Goal: Transaction & Acquisition: Obtain resource

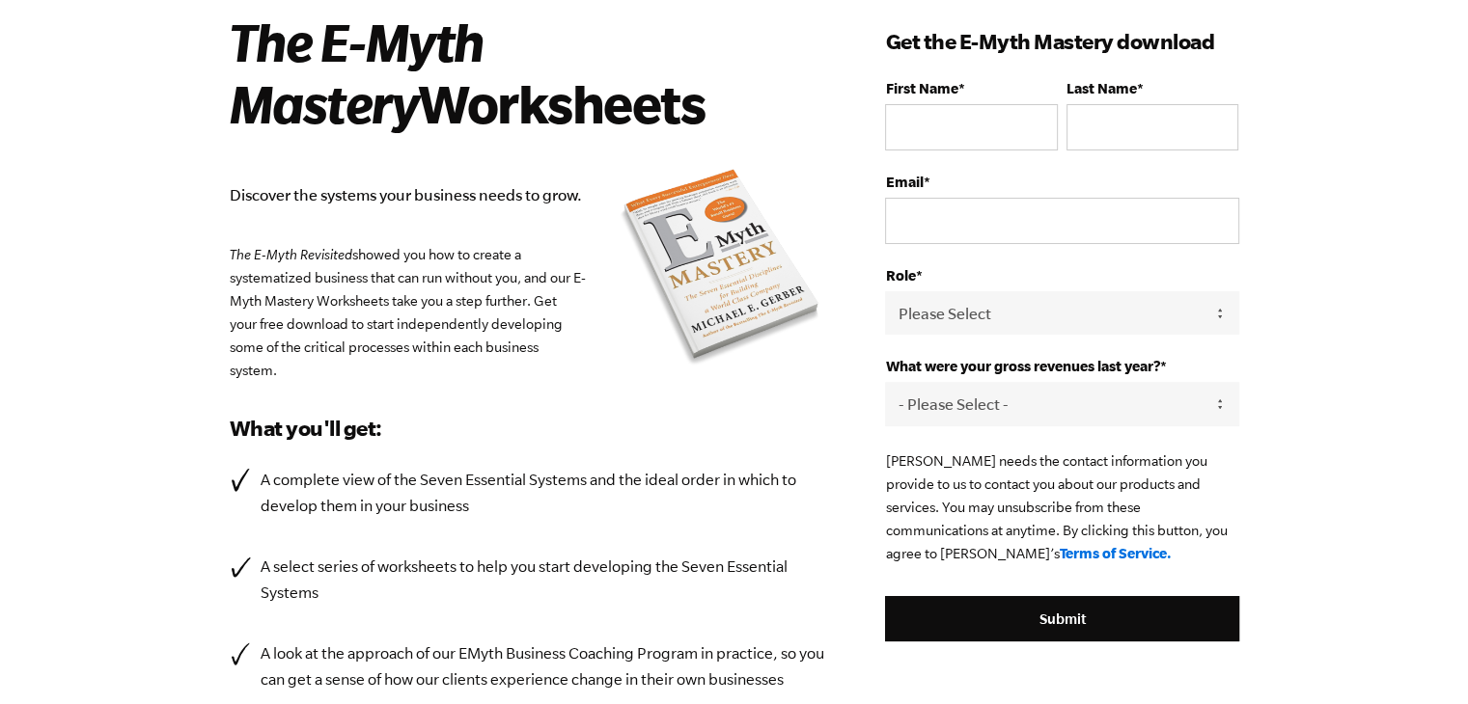
scroll to position [141, 0]
click at [1193, 401] on select "- Please Select - 0-75K 76-150K 151-275K 276-500K 501-750K 751-1M 1-2.5M 2.5-5M…" at bounding box center [1061, 404] width 353 height 43
select select "76-150K"
click at [885, 383] on select "- Please Select - 0-75K 76-150K 151-275K 276-500K 501-750K 751-1M 1-2.5M 2.5-5M…" at bounding box center [1061, 404] width 353 height 43
click at [944, 113] on input "First Name *" at bounding box center [971, 128] width 172 height 46
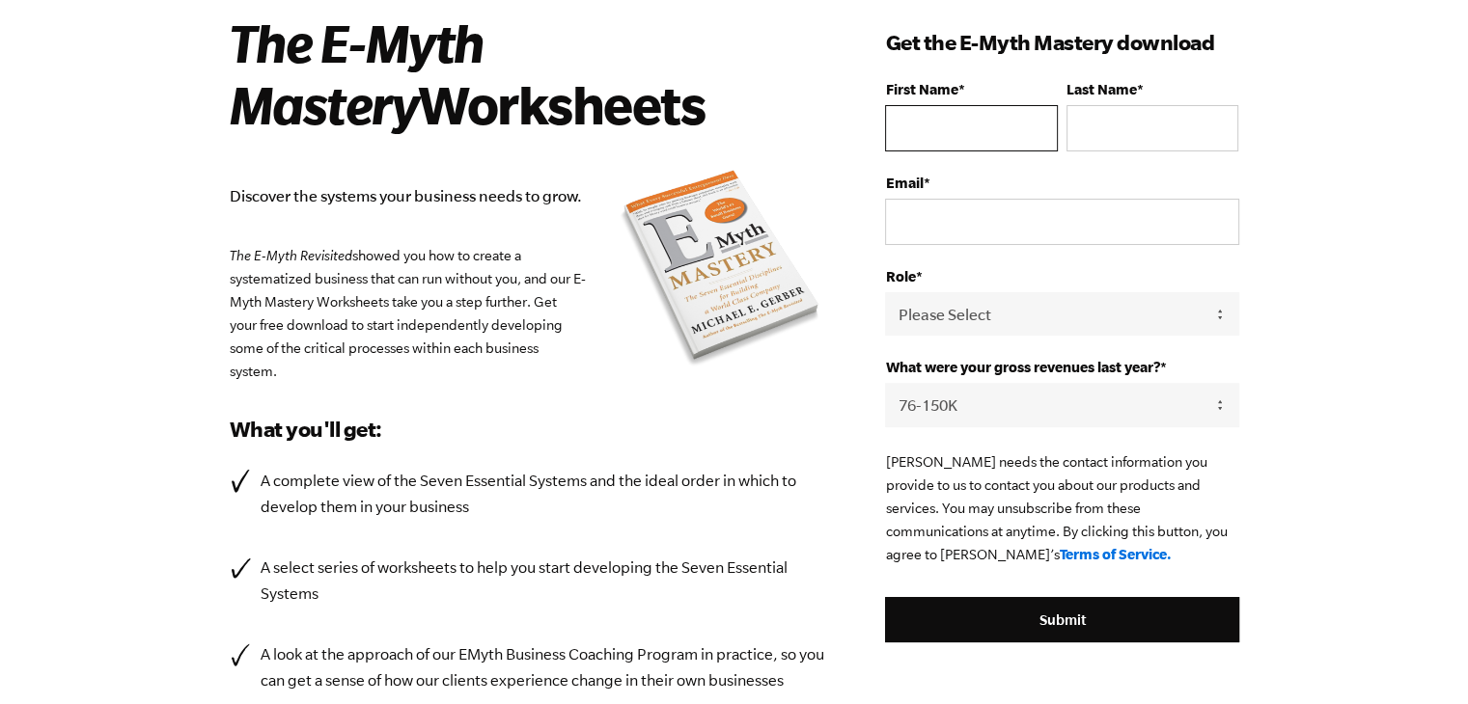
type input "[PERSON_NAME]"
click at [1088, 124] on input "Last Name *" at bounding box center [1152, 128] width 172 height 46
type input "[PERSON_NAME]"
click at [1034, 225] on input "Email *" at bounding box center [1061, 222] width 353 height 46
type input "[PERSON_NAME][EMAIL_ADDRESS][PERSON_NAME][DOMAIN_NAME]"
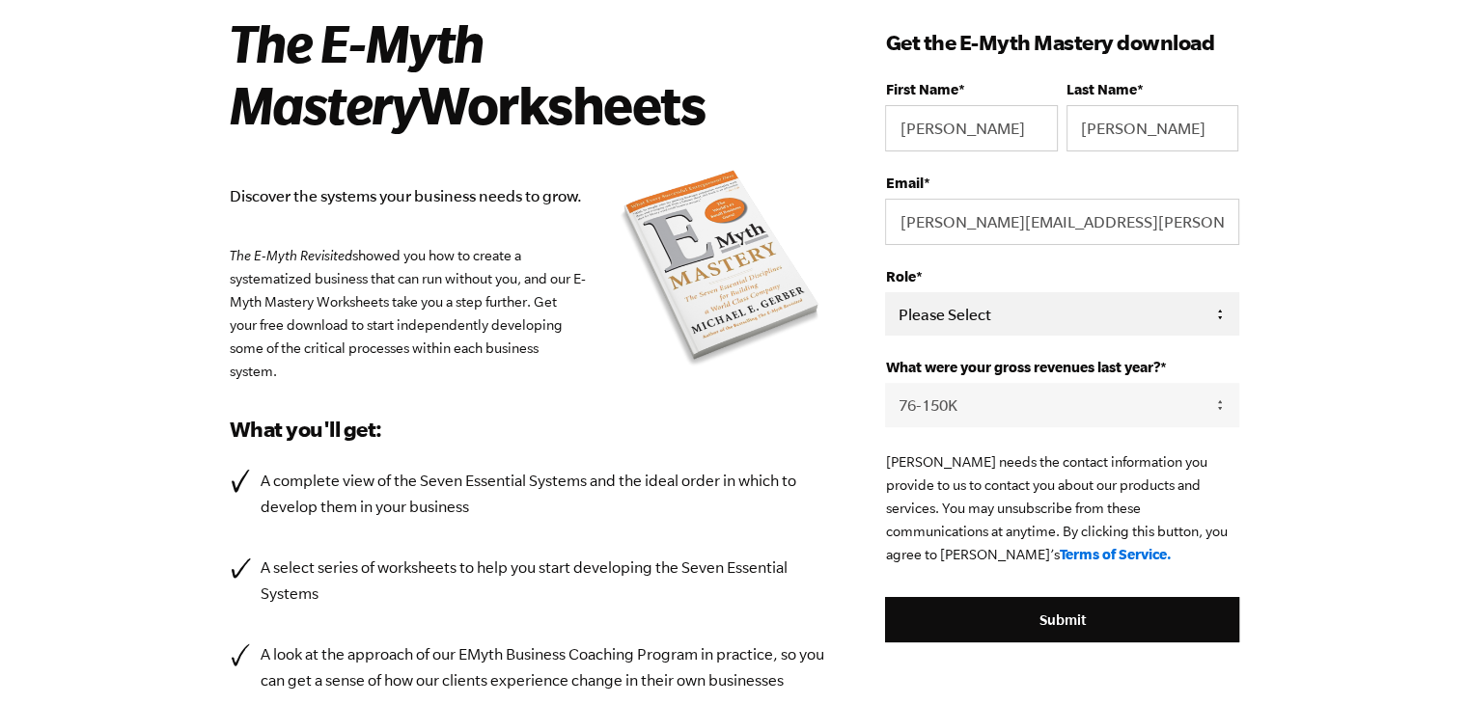
click at [1061, 315] on select "Please Select Owner Partner / Co-Owner Executive Employee / Other" at bounding box center [1061, 313] width 353 height 43
select select "Employee / Other"
click at [885, 292] on select "Please Select Owner Partner / Co-Owner Executive Employee / Other" at bounding box center [1061, 313] width 353 height 43
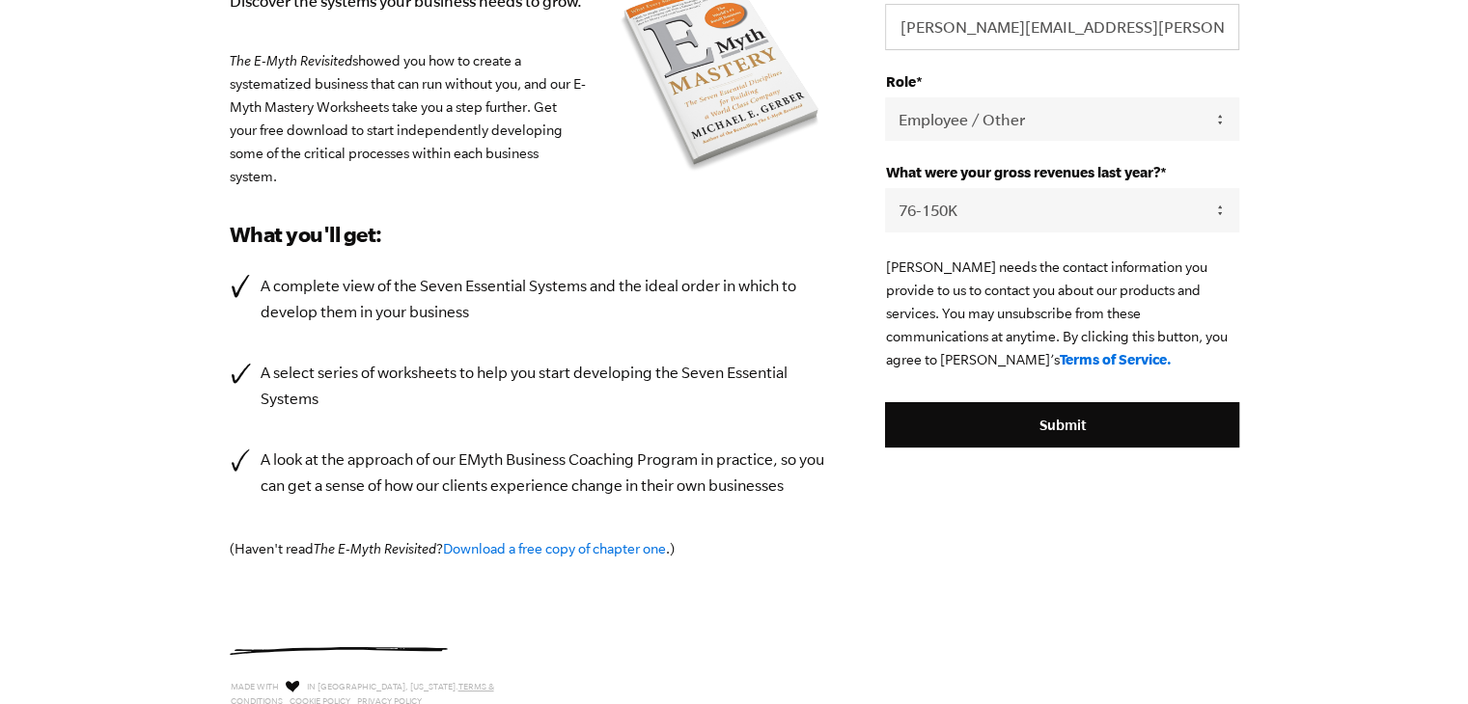
scroll to position [338, 0]
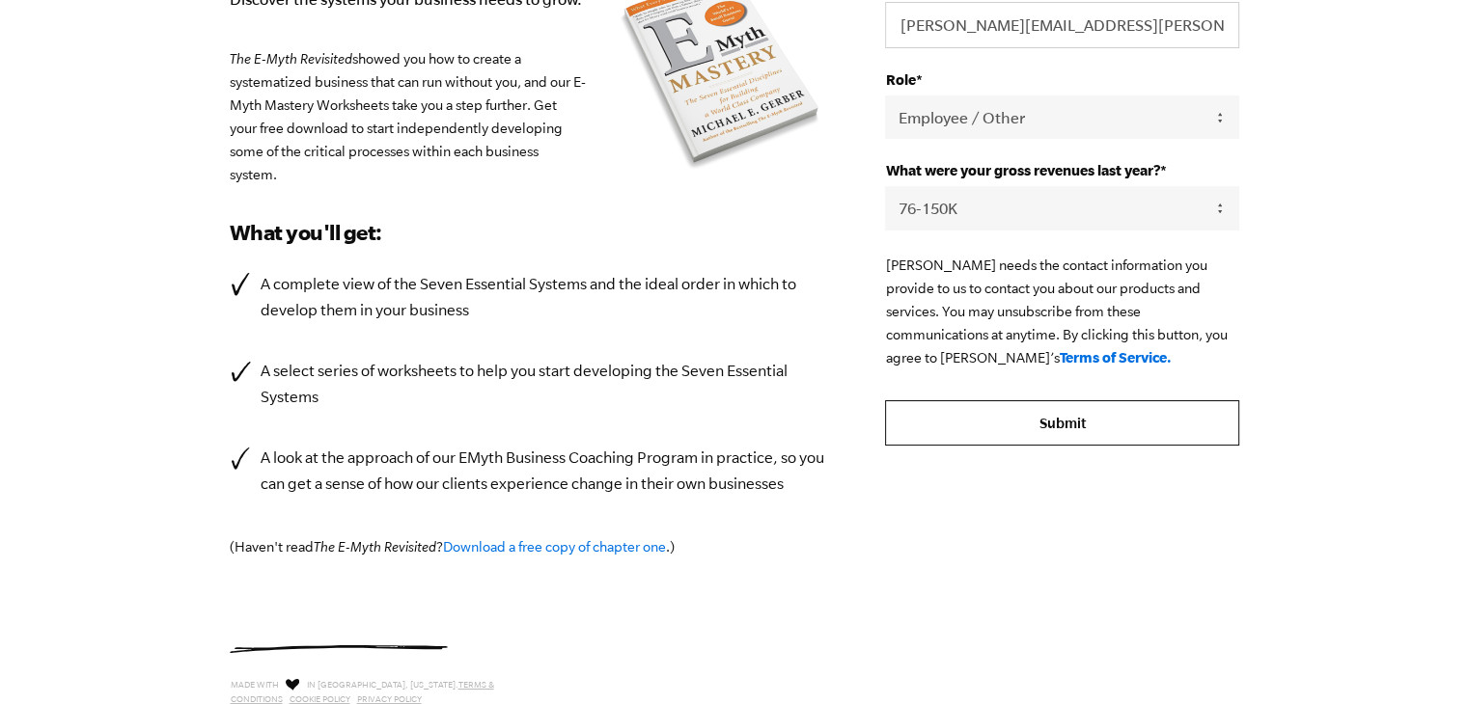
click at [1056, 414] on input "Submit" at bounding box center [1061, 423] width 353 height 46
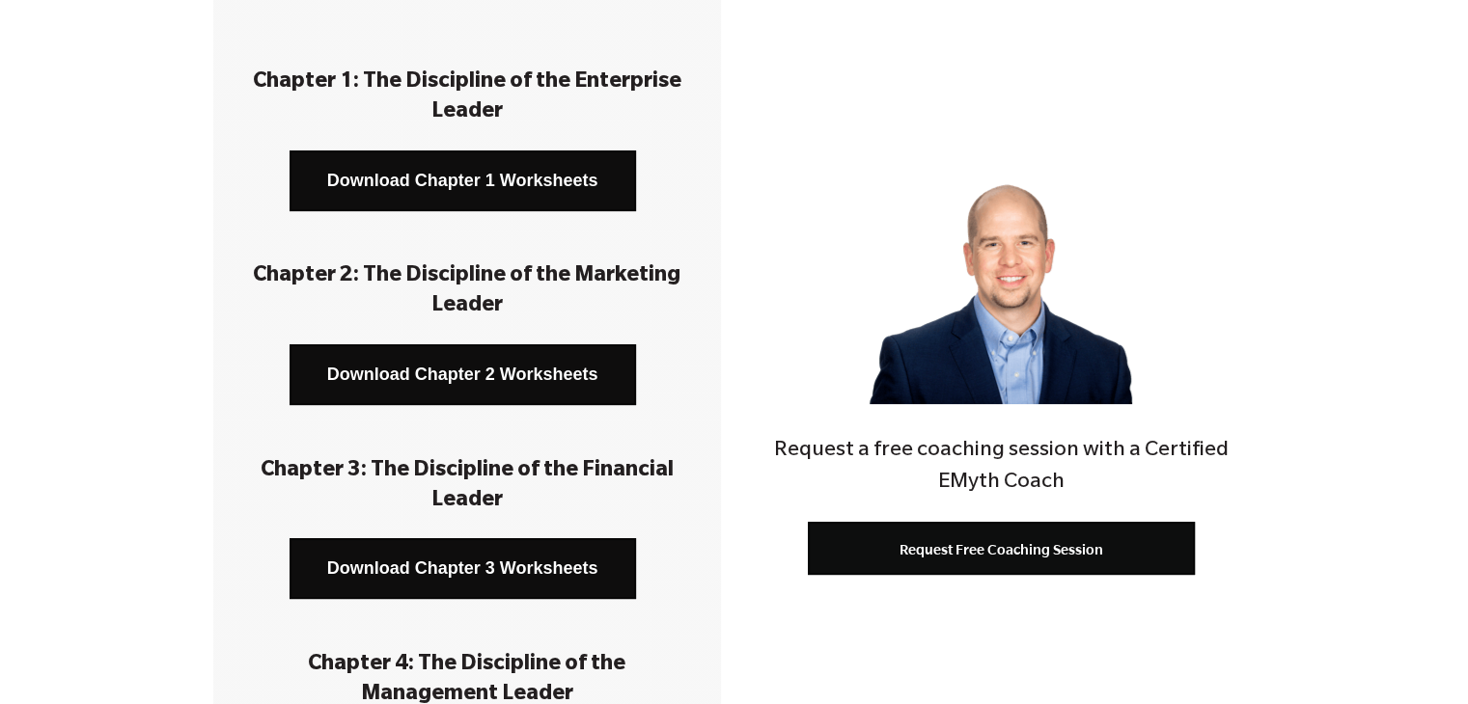
scroll to position [362, 0]
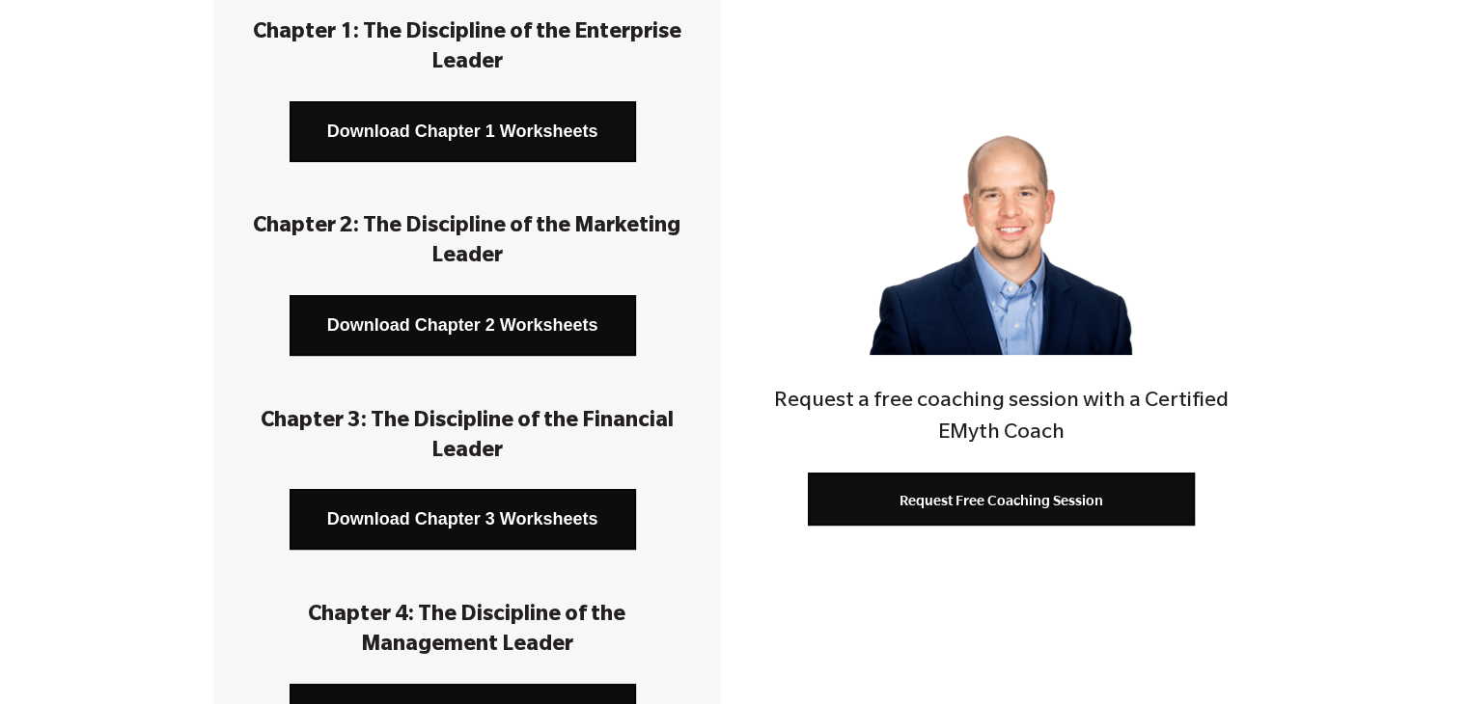
click at [433, 126] on link "Download Chapter 1 Worksheets" at bounding box center [462, 131] width 346 height 61
click at [517, 304] on link "Download Chapter 2 Worksheets" at bounding box center [462, 325] width 346 height 61
click at [435, 498] on link "Download Chapter 3 Worksheets" at bounding box center [462, 519] width 346 height 61
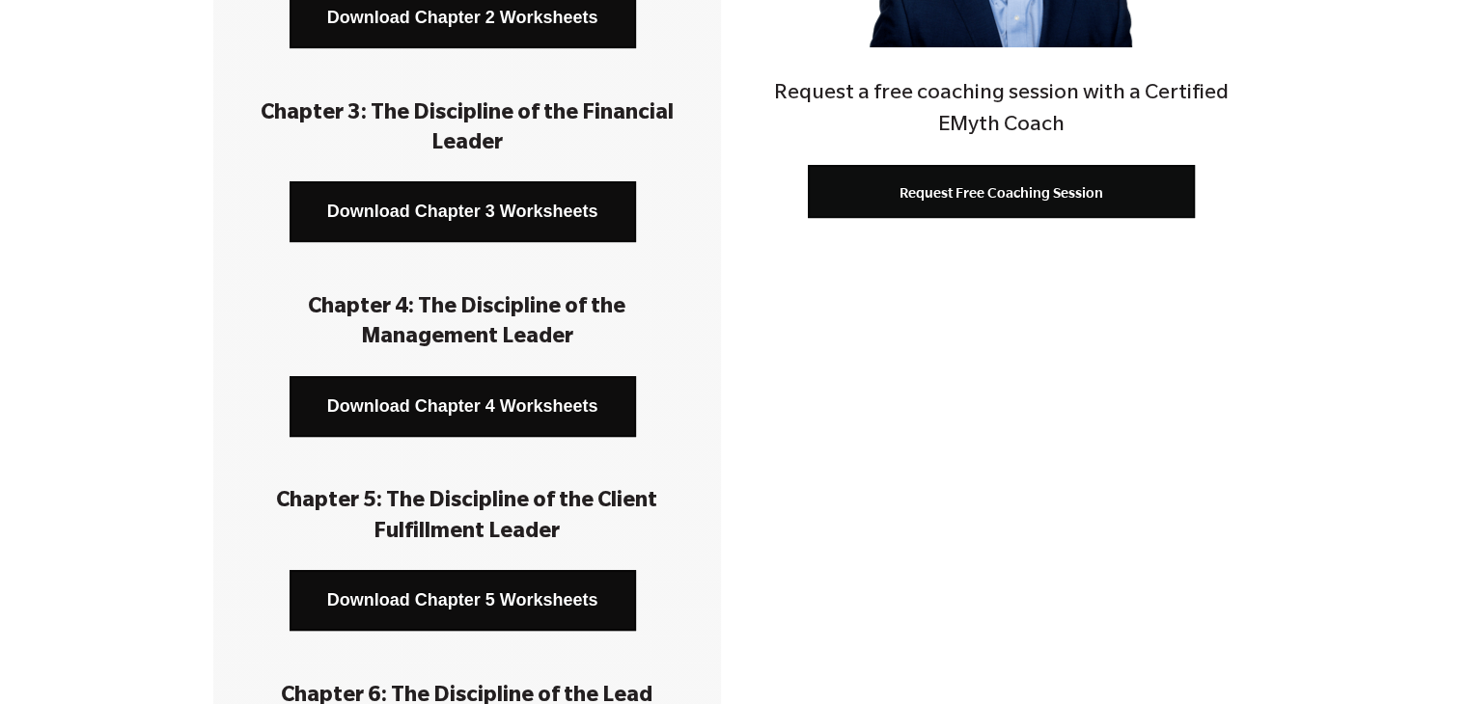
scroll to position [688, 0]
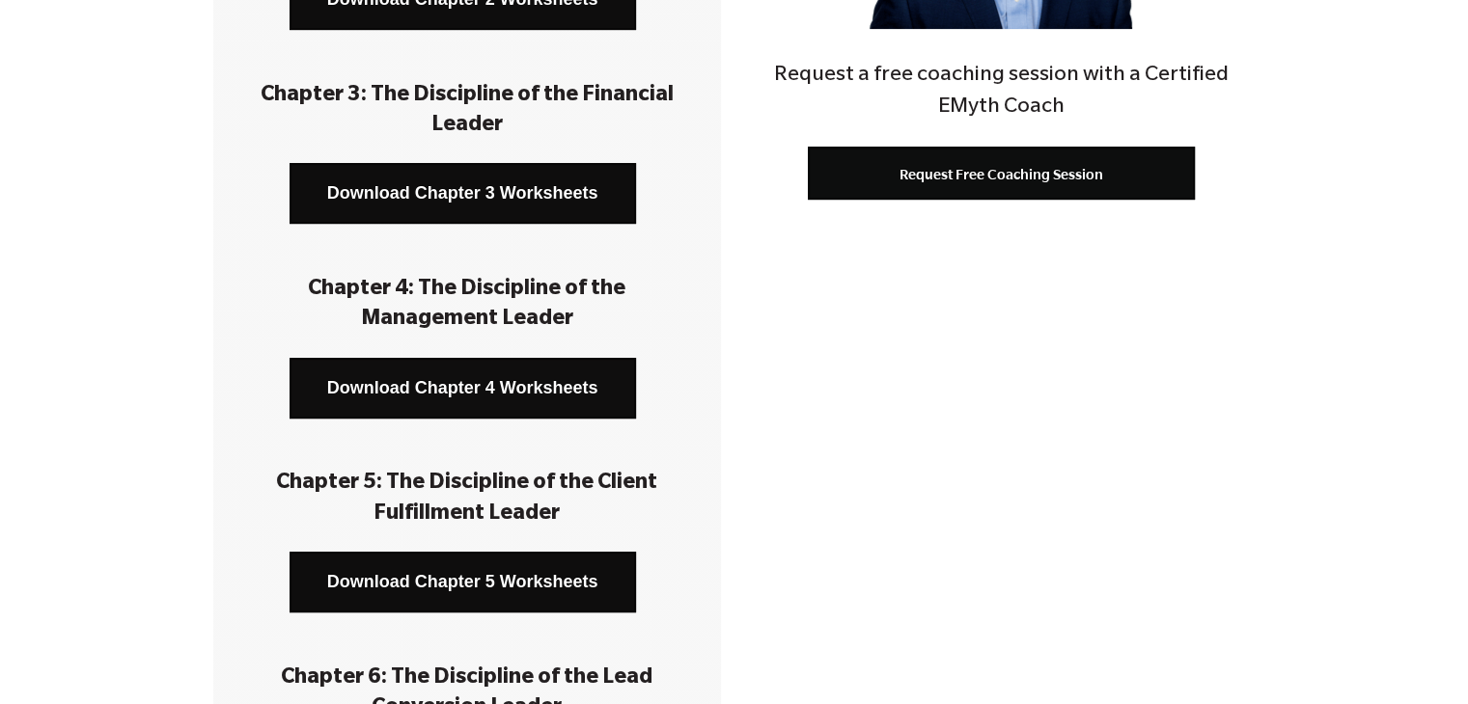
click at [496, 383] on link "Download Chapter 4 Worksheets" at bounding box center [462, 388] width 346 height 61
click at [542, 576] on link "Download Chapter 5 Worksheets" at bounding box center [462, 582] width 346 height 61
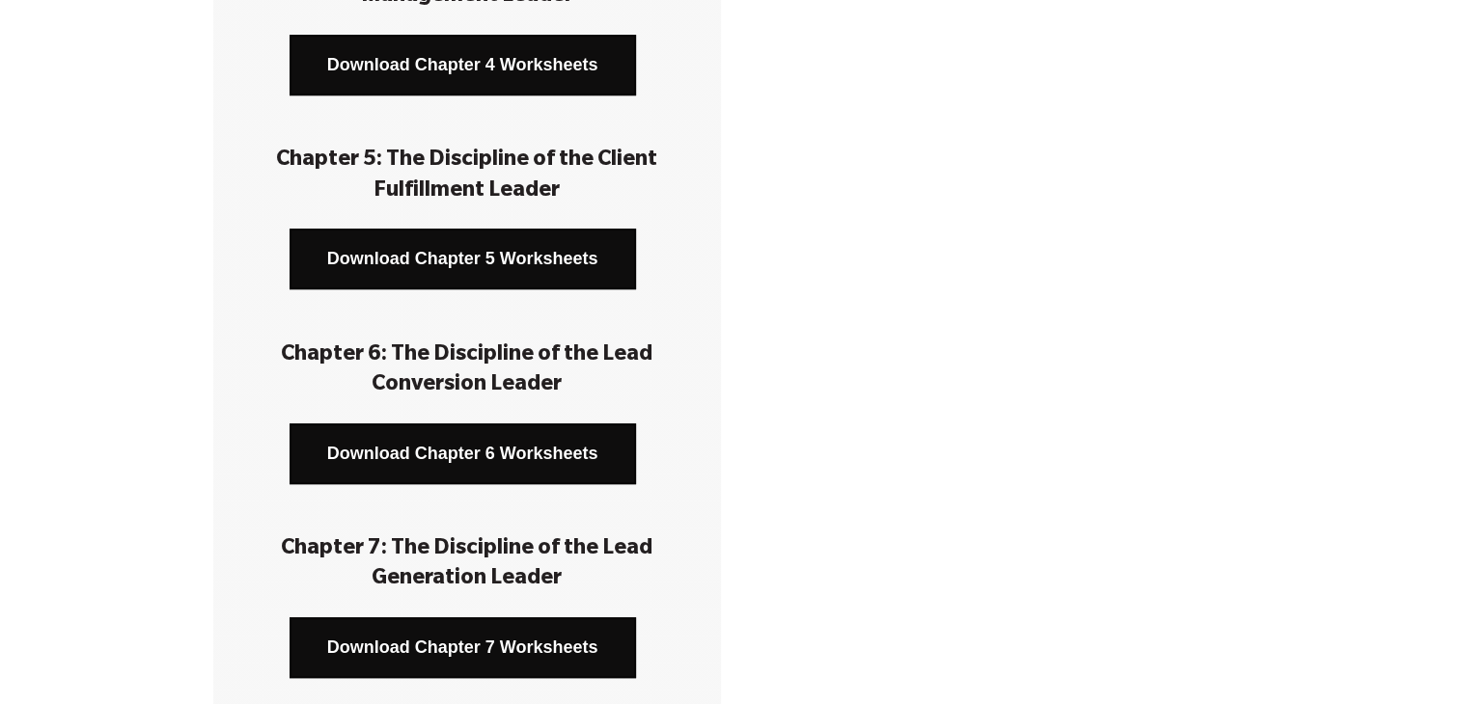
scroll to position [1031, 0]
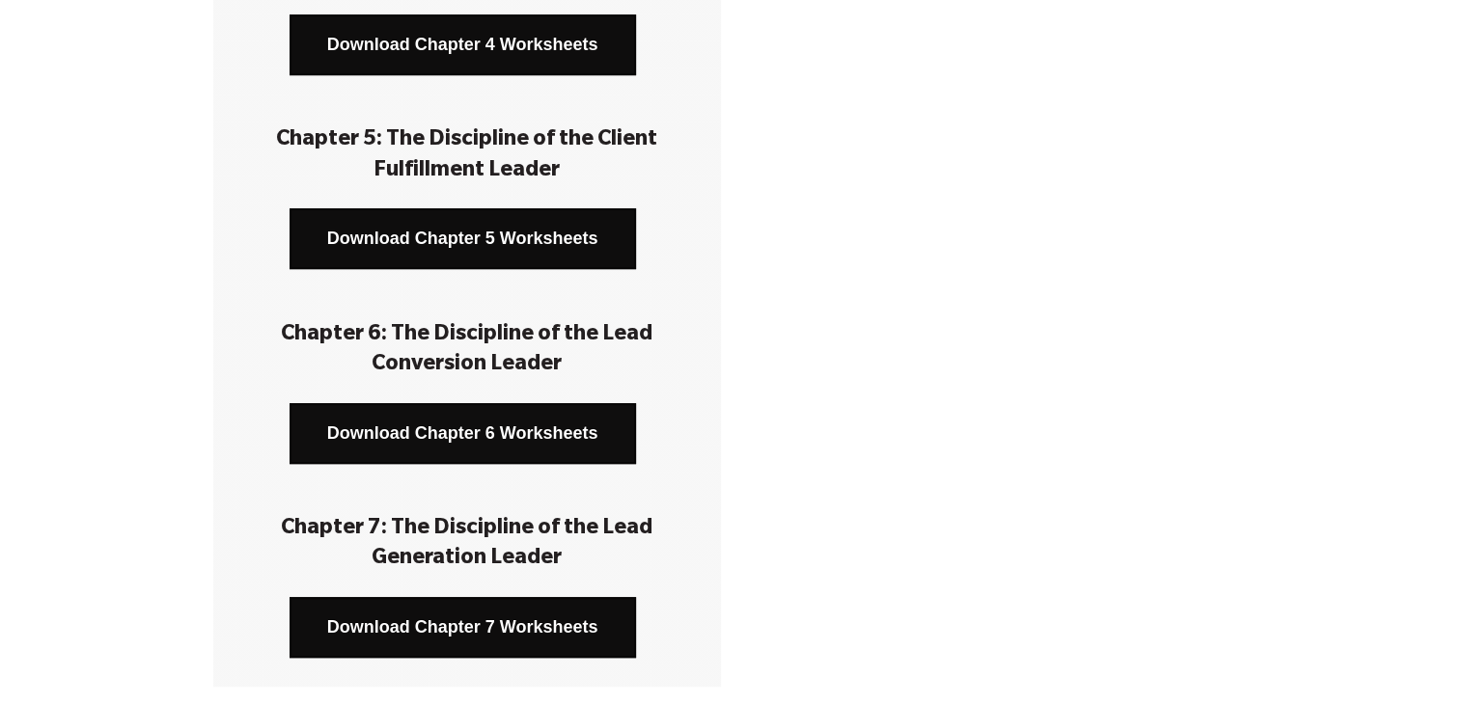
click at [515, 421] on link "Download Chapter 6 Worksheets" at bounding box center [462, 433] width 346 height 61
click at [562, 627] on link "Download Chapter 7 Worksheets" at bounding box center [462, 627] width 346 height 61
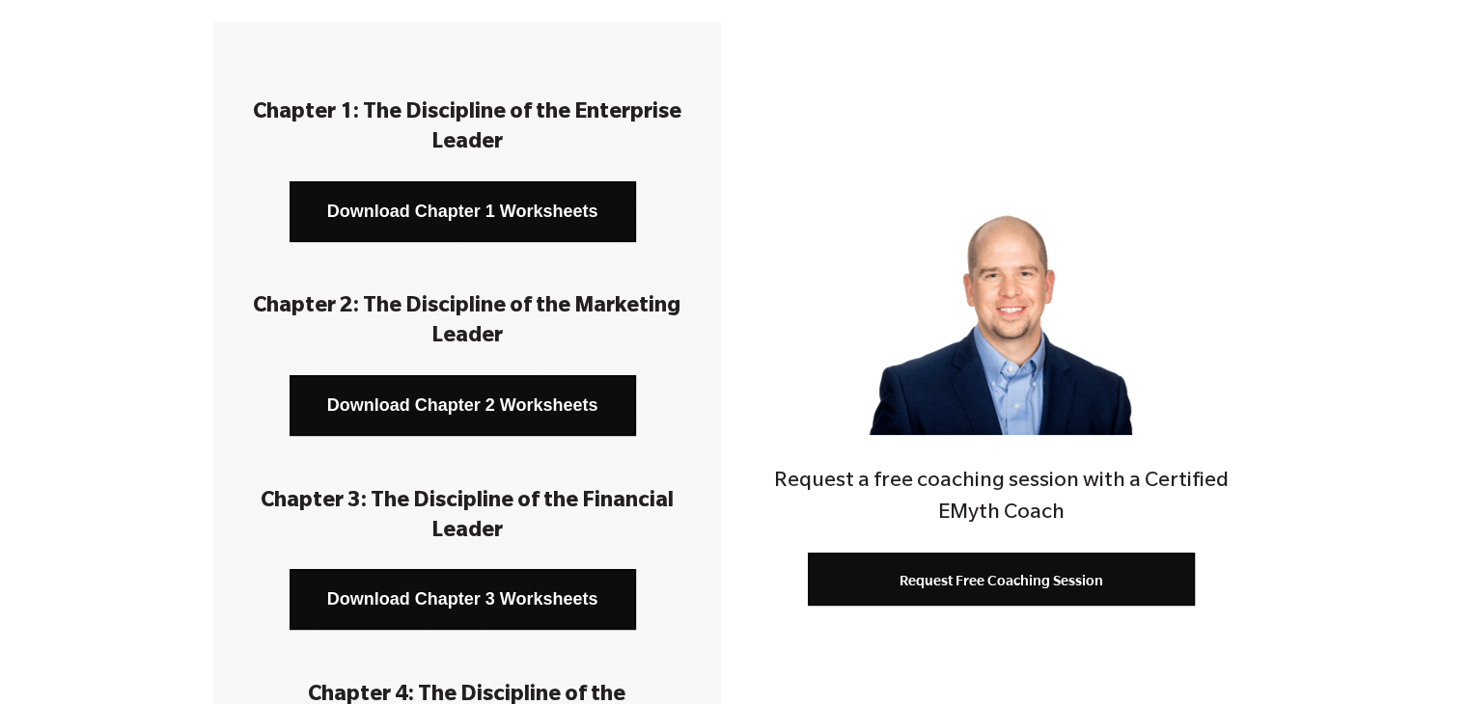
scroll to position [0, 0]
